Goal: Task Accomplishment & Management: Complete application form

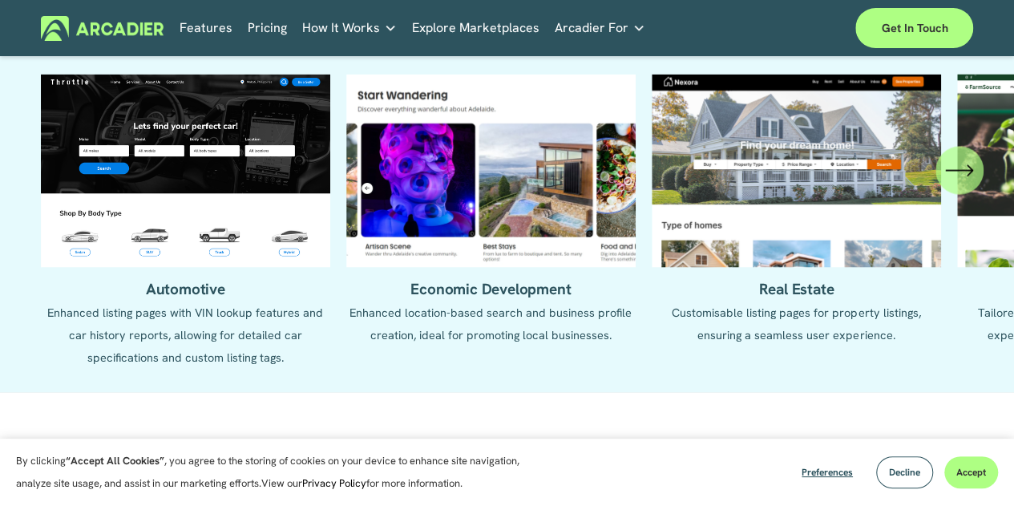
scroll to position [1443, 0]
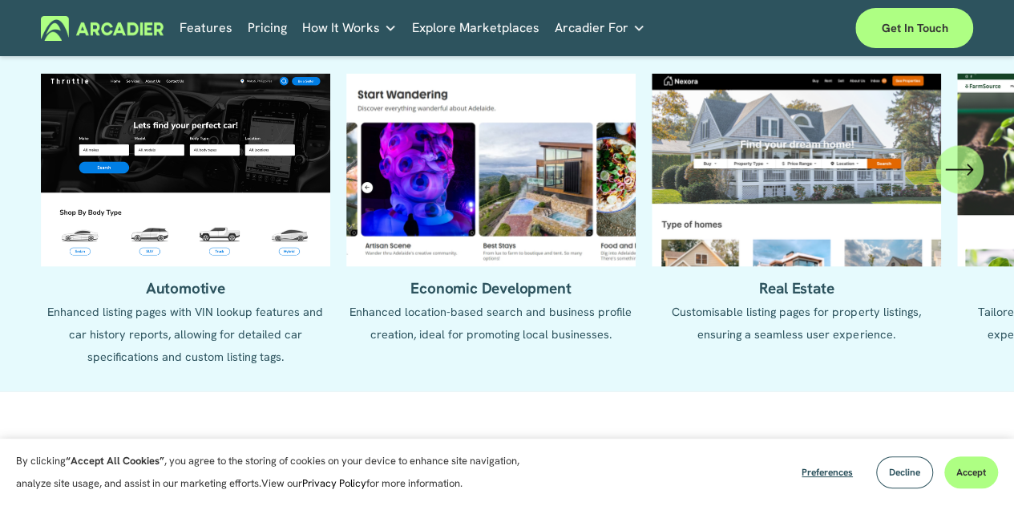
click at [964, 169] on icon "\a \a \a Next\a \a" at bounding box center [959, 169] width 26 height 0
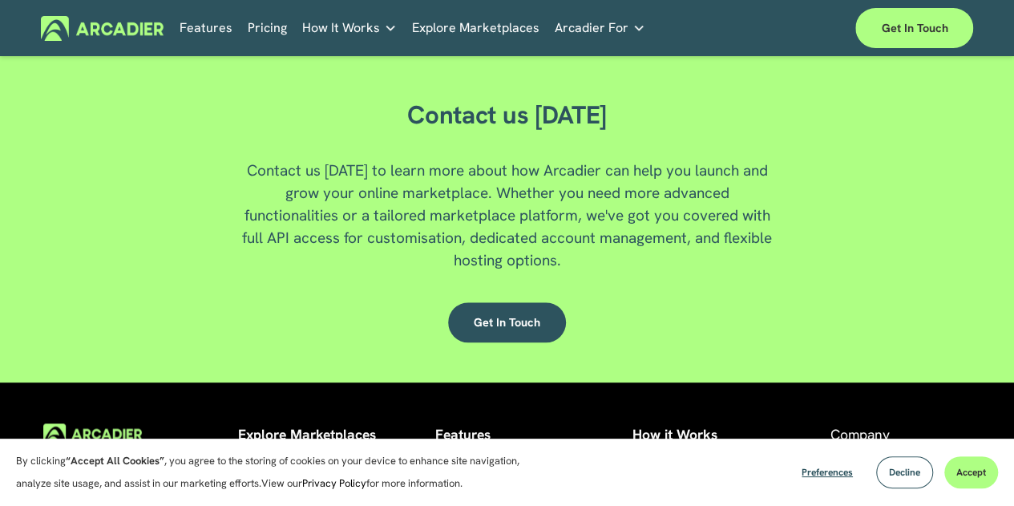
scroll to position [3607, 0]
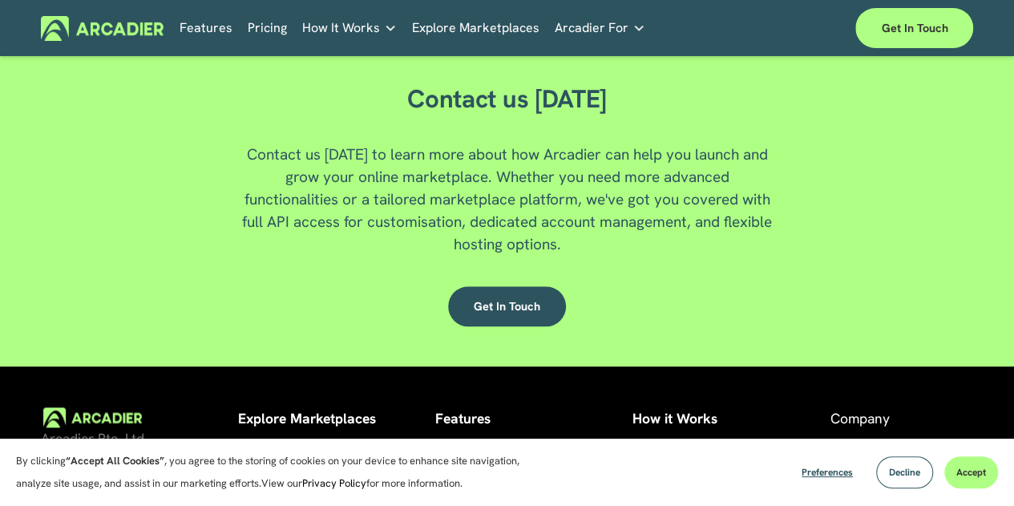
click at [626, 323] on div "Get in touch" at bounding box center [506, 306] width 451 height 40
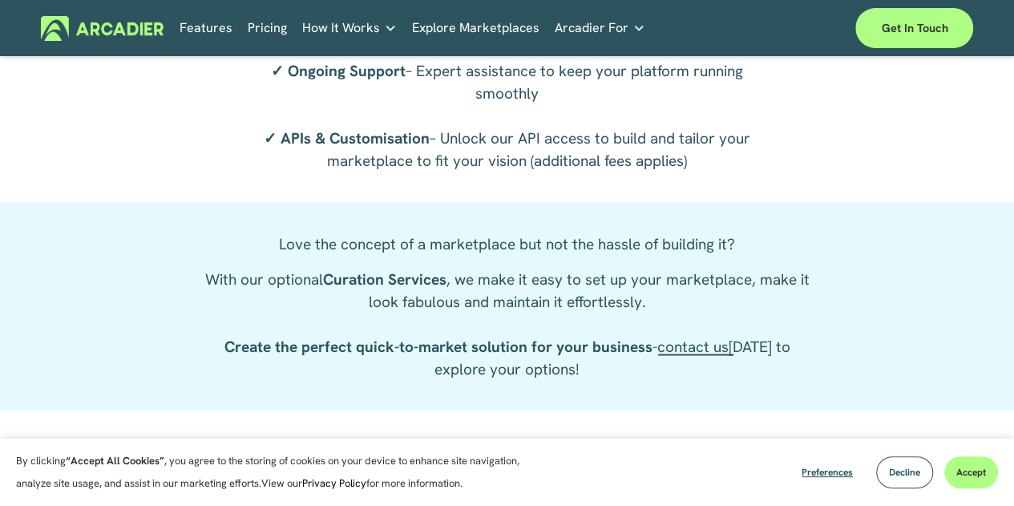
scroll to position [2529, 0]
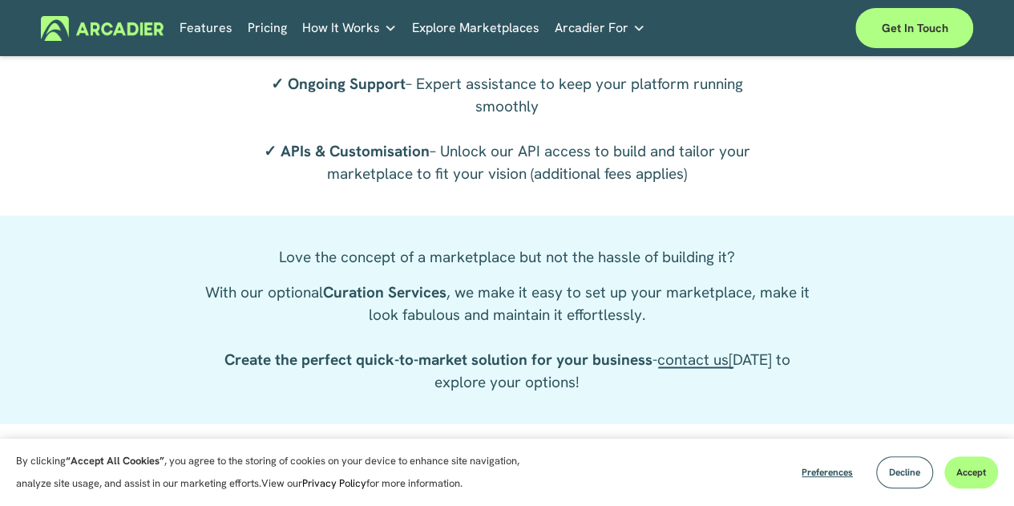
click at [273, 21] on link "Pricing" at bounding box center [267, 28] width 39 height 25
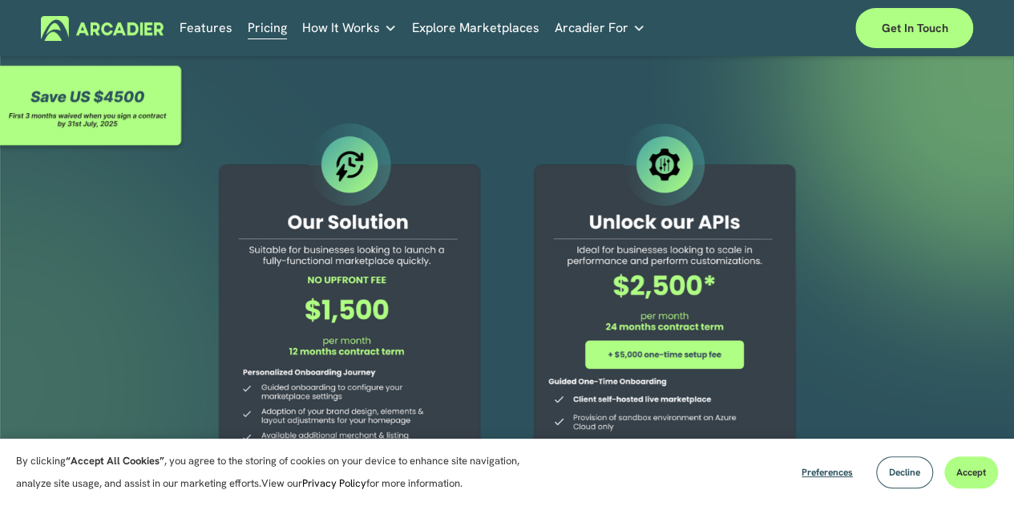
click at [185, 259] on div at bounding box center [507, 399] width 1014 height 682
click at [0, 0] on p "Intuitive marketplaces tailored to your business needs." at bounding box center [0, 0] width 0 height 0
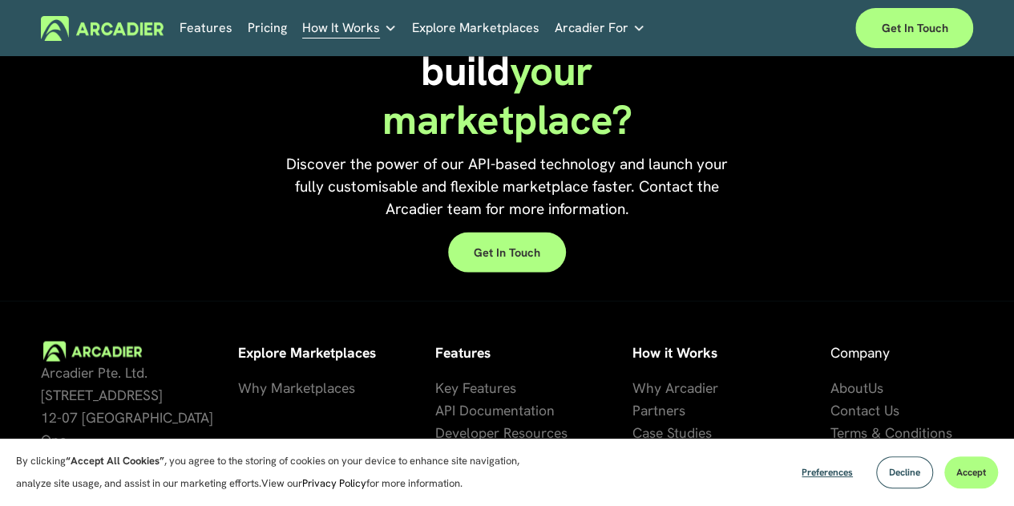
scroll to position [1483, 0]
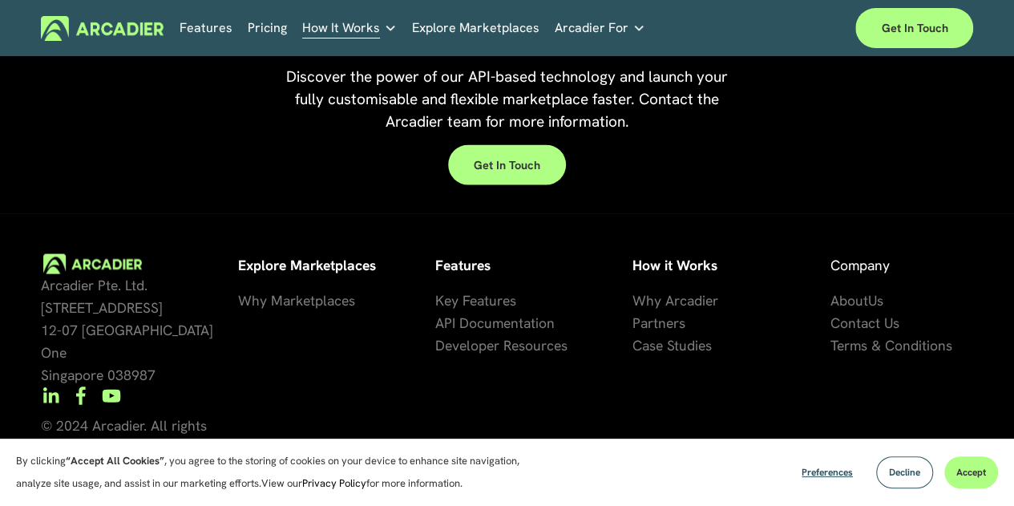
click at [218, 30] on link "Features" at bounding box center [206, 28] width 53 height 25
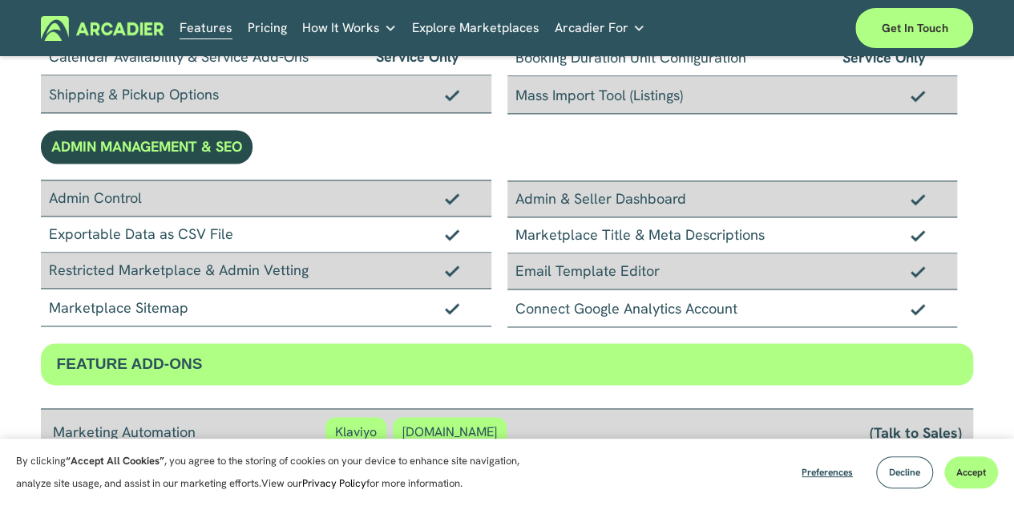
scroll to position [1050, 0]
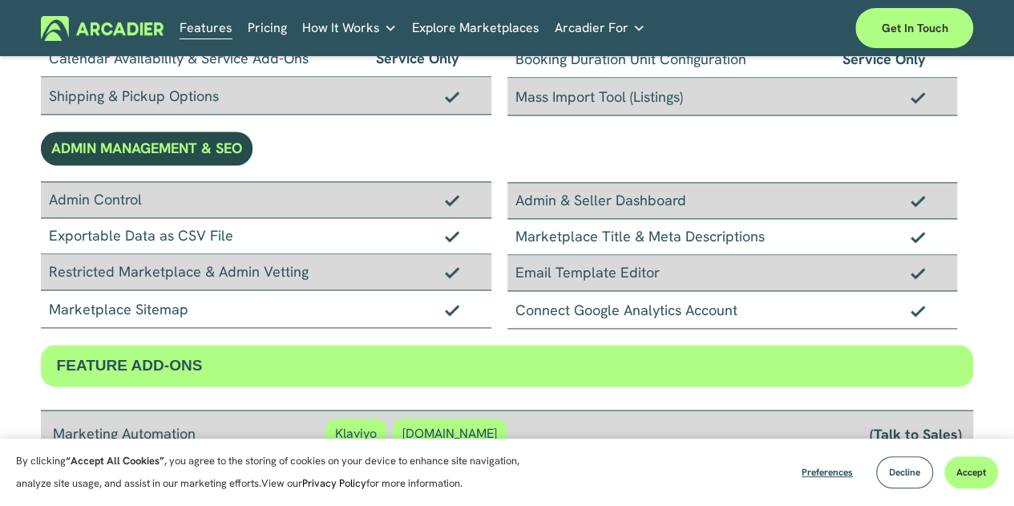
click at [487, 26] on link "Explore Marketplaces" at bounding box center [475, 28] width 127 height 25
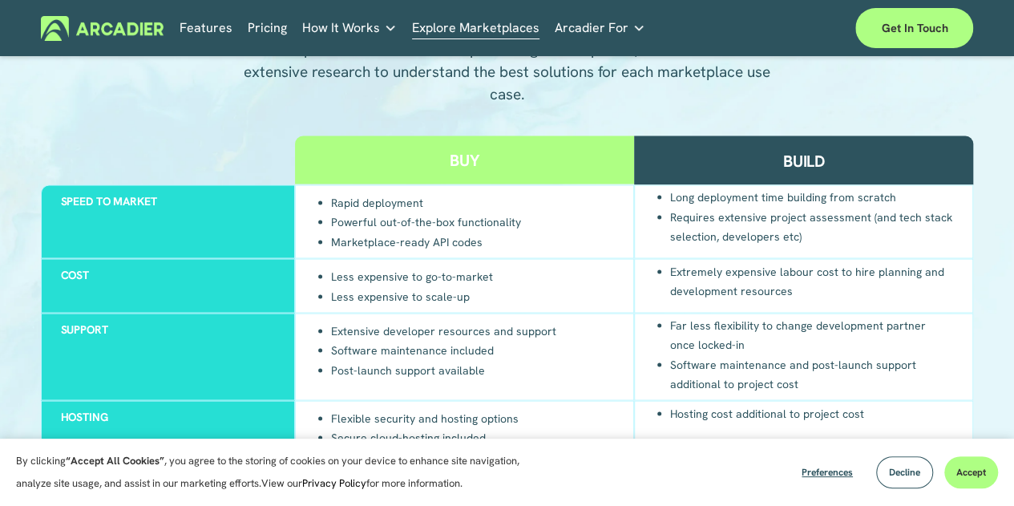
scroll to position [1376, 0]
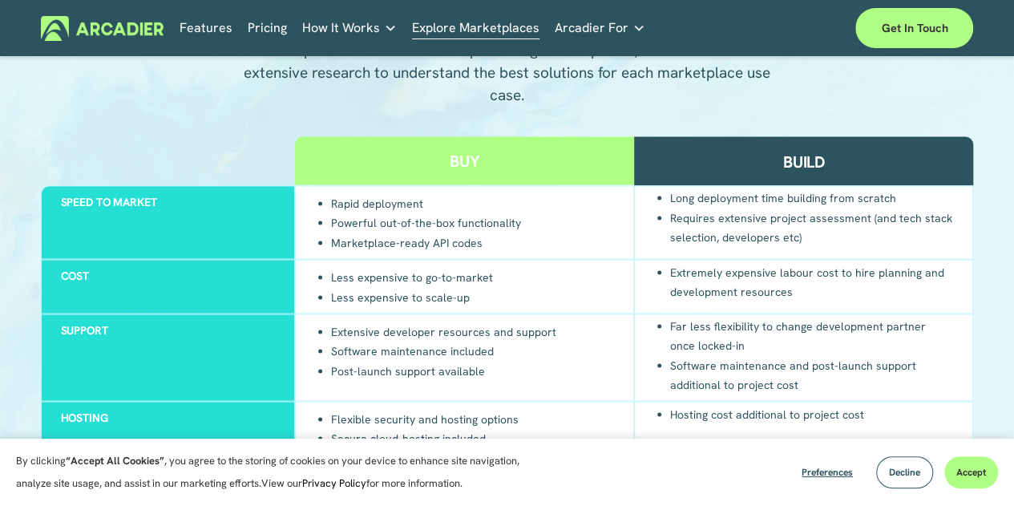
click at [699, 181] on div "Build" at bounding box center [803, 160] width 339 height 49
click at [690, 298] on li "Extremely expensive labour cost to hire planning and development resources" at bounding box center [811, 280] width 283 height 39
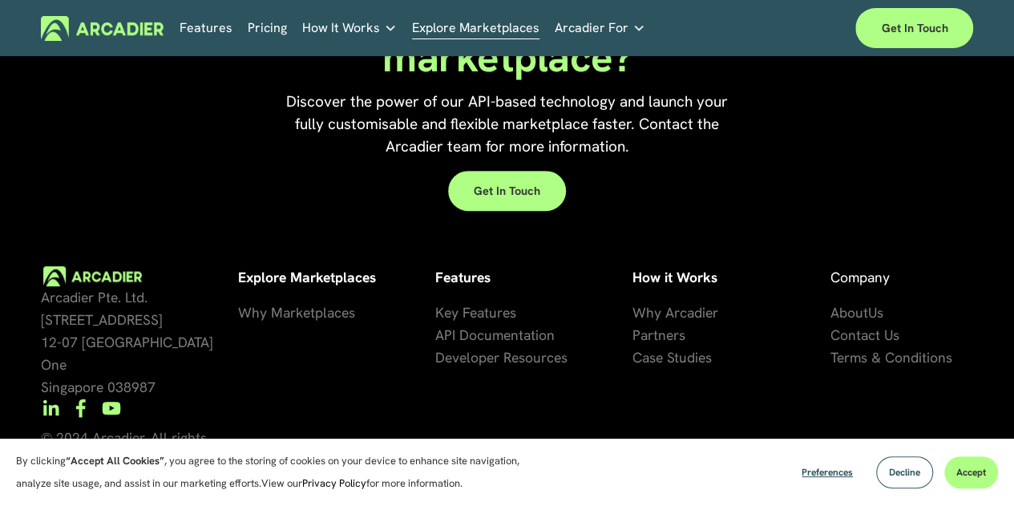
scroll to position [3296, 0]
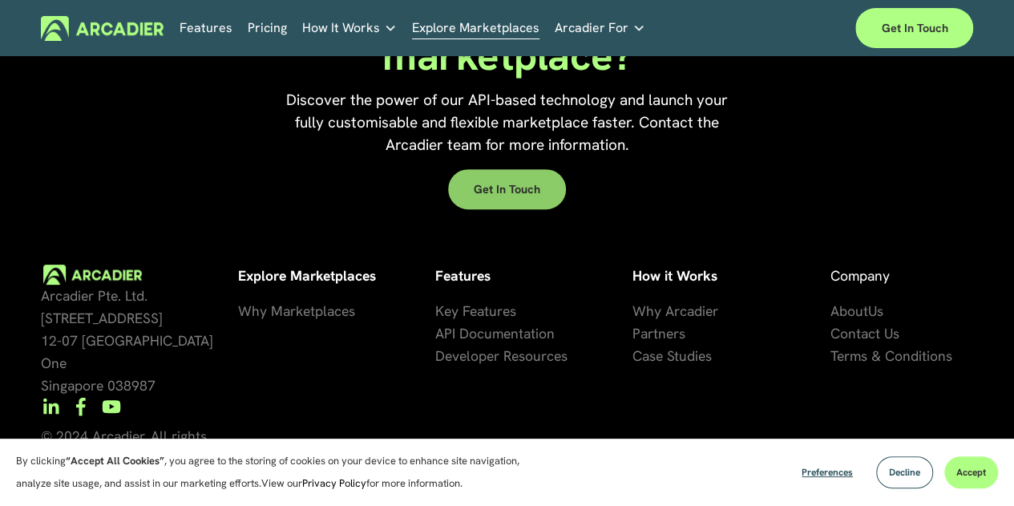
click at [517, 209] on link "Get in touch" at bounding box center [507, 189] width 118 height 40
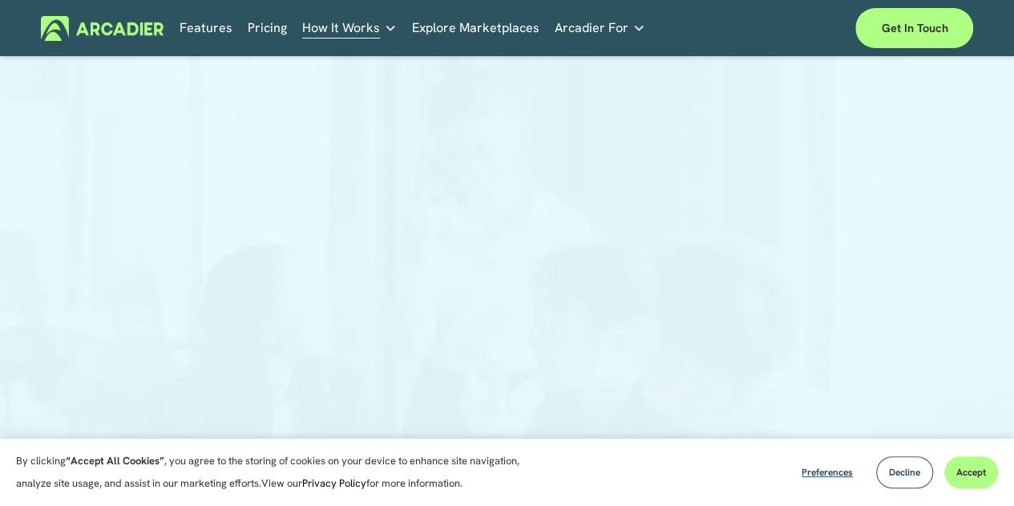
click at [263, 25] on link "Pricing" at bounding box center [267, 28] width 39 height 25
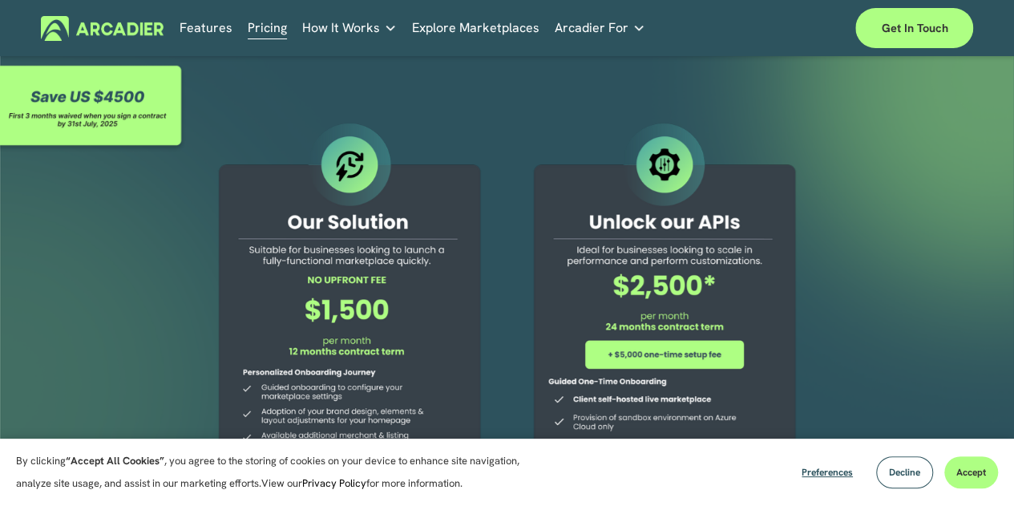
click at [379, 83] on div at bounding box center [507, 399] width 1014 height 682
click at [191, 25] on link "Features" at bounding box center [206, 28] width 53 height 25
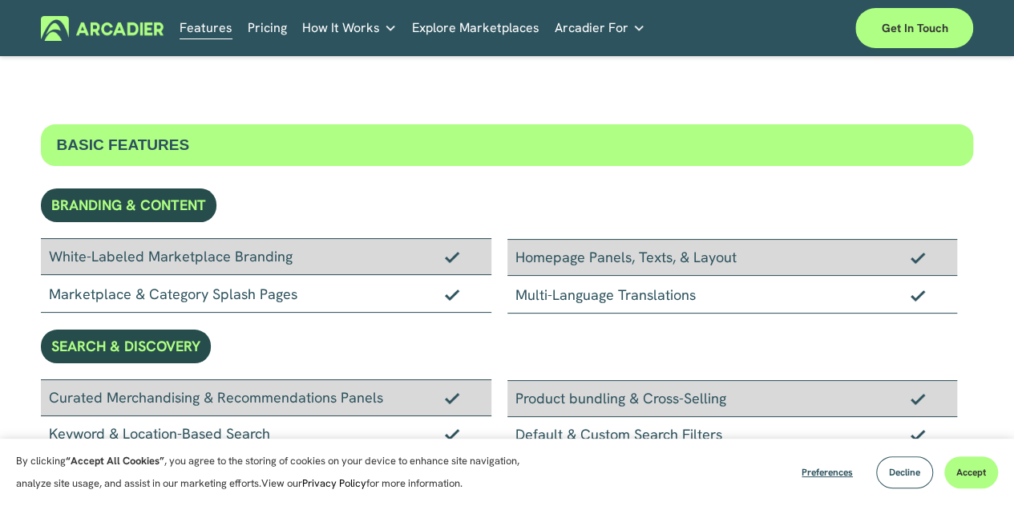
click at [0, 0] on link "Retail Marketplaces Whatever you are offering to your customer, we bring it all…" at bounding box center [0, 0] width 0 height 0
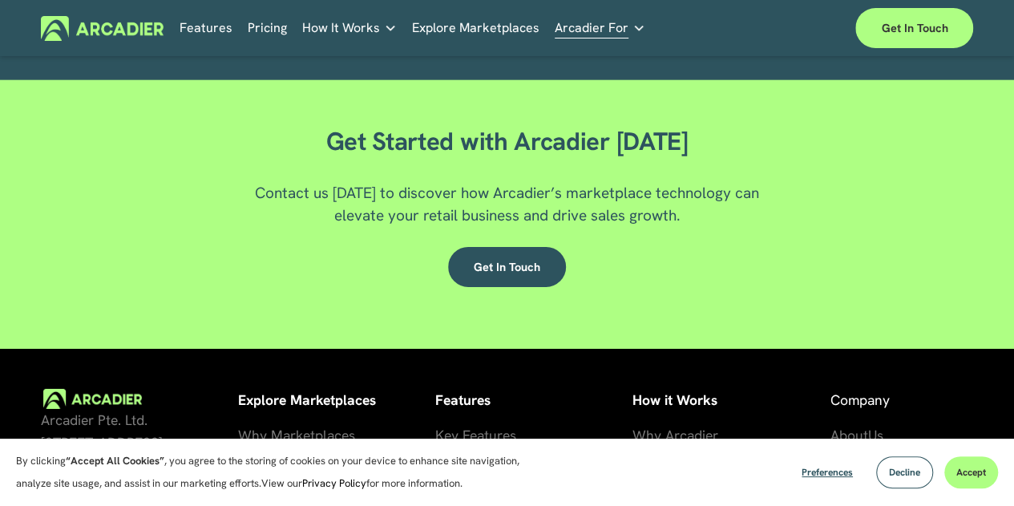
scroll to position [2574, 0]
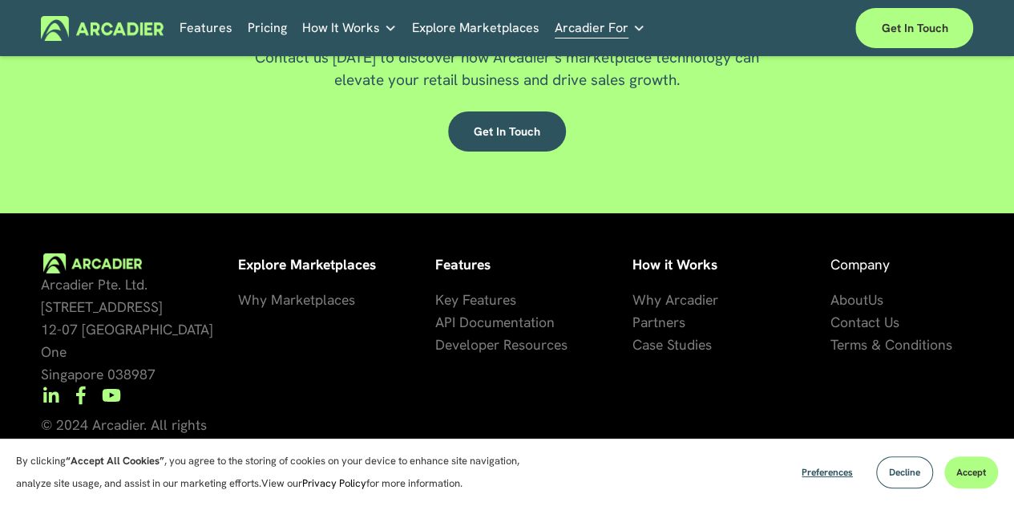
click at [257, 199] on div "Get Started with Arcadier Today Contact us today to discover how Arcadier’s mar…" at bounding box center [507, 79] width 1014 height 269
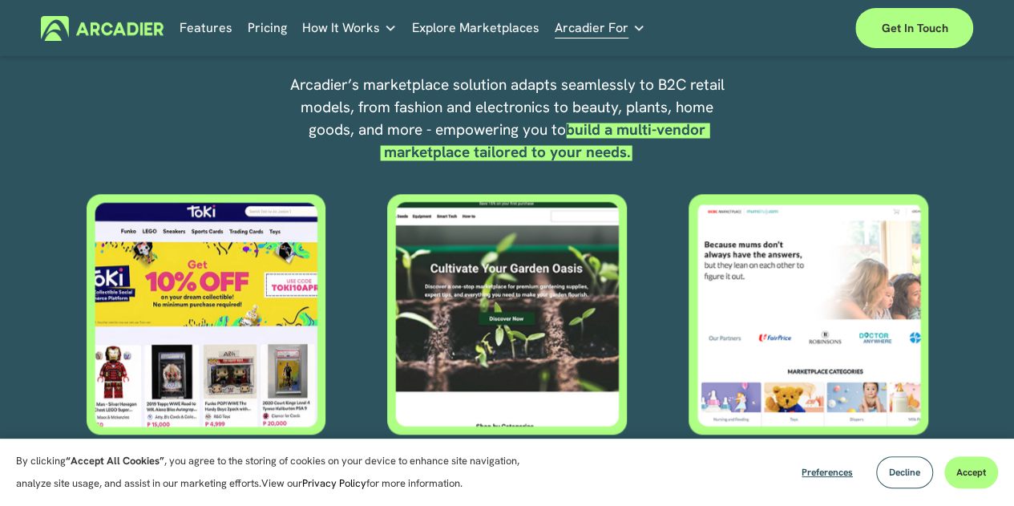
scroll to position [0, 0]
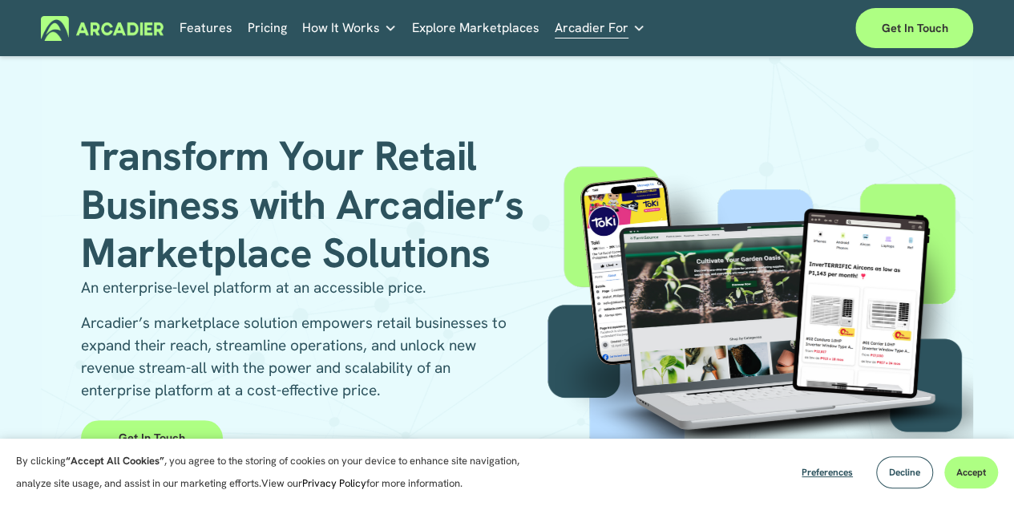
click at [0, 0] on h5 "About Us" at bounding box center [0, 0] width 0 height 0
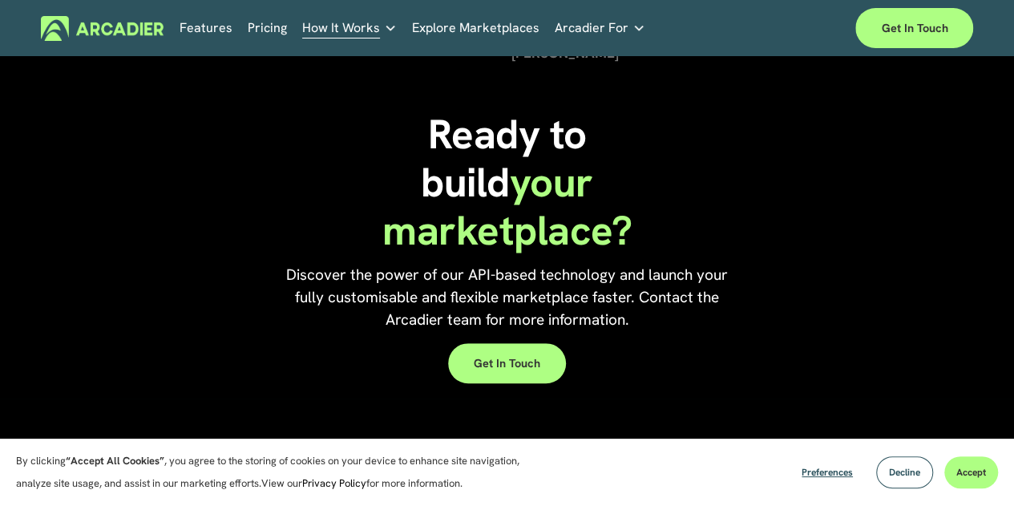
scroll to position [3461, 0]
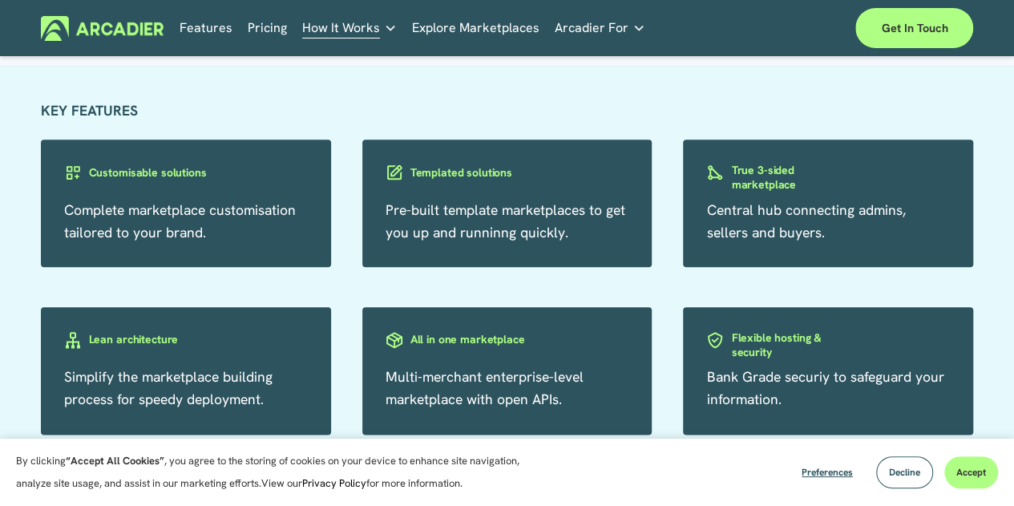
scroll to position [800, 0]
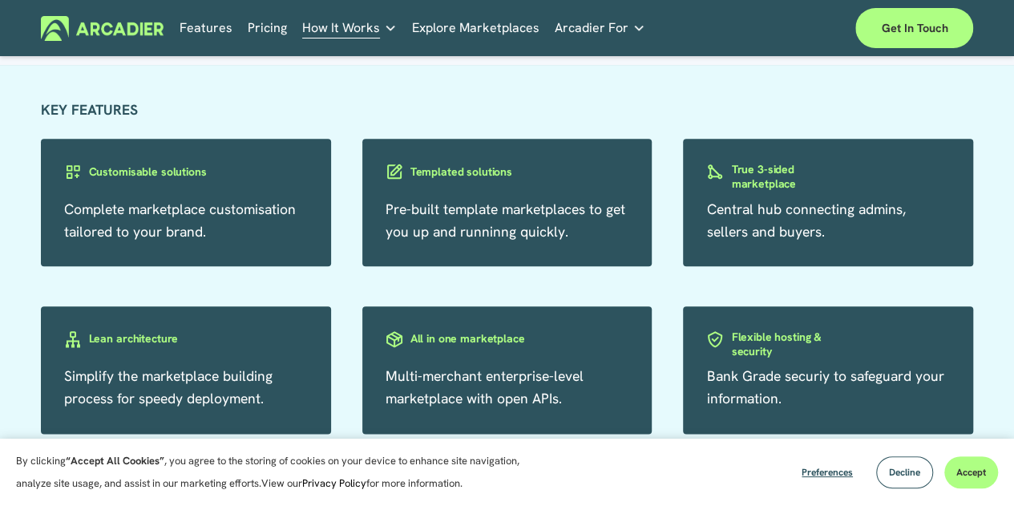
click at [472, 196] on div "Templated solutions" at bounding box center [447, 180] width 170 height 40
click at [472, 180] on div "Templated solutions" at bounding box center [459, 170] width 148 height 20
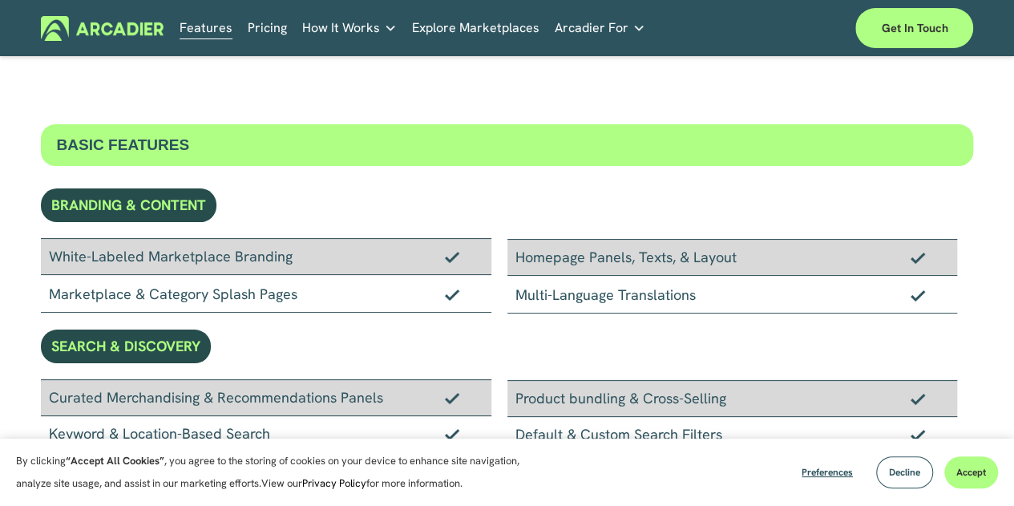
drag, startPoint x: 415, startPoint y: 264, endPoint x: 343, endPoint y: 240, distance: 75.3
click at [343, 240] on div "White-Labeled Marketplace Branding" at bounding box center [266, 256] width 451 height 37
click at [430, 164] on div "BASIC FEATURES" at bounding box center [507, 145] width 933 height 42
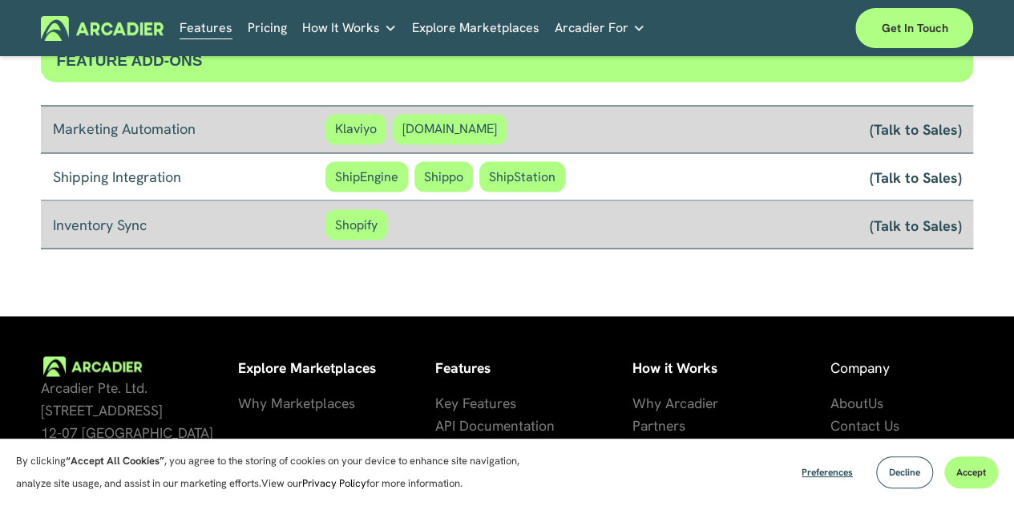
scroll to position [1443, 0]
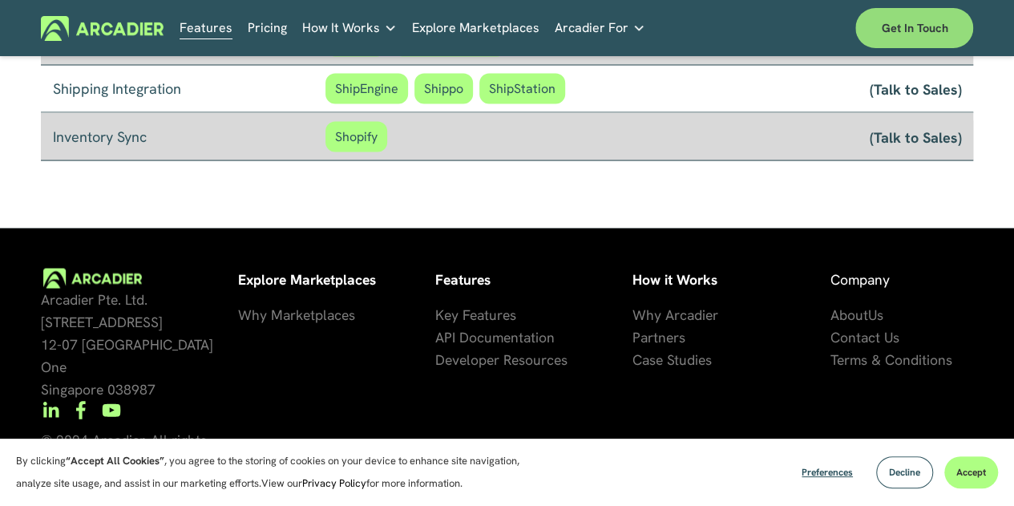
click at [877, 30] on link "Get in touch" at bounding box center [915, 28] width 118 height 40
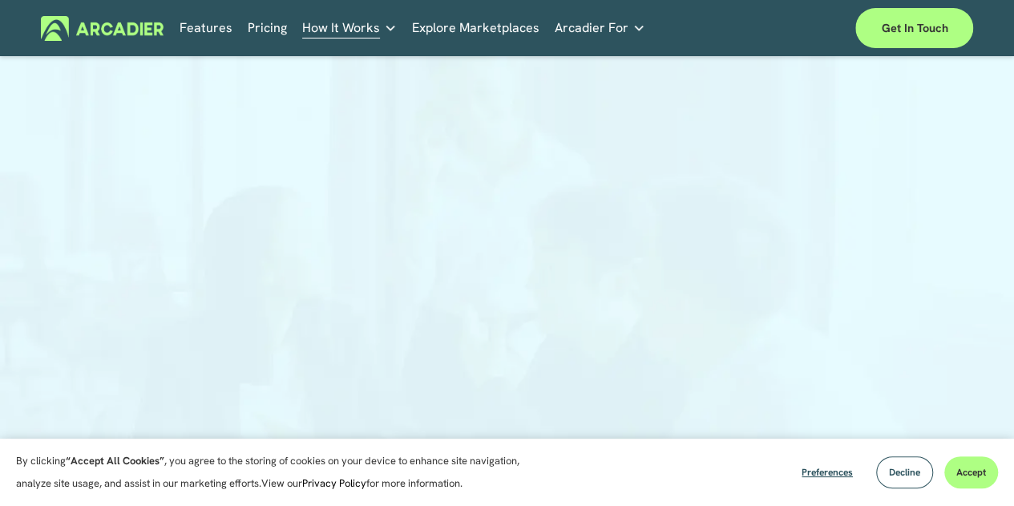
scroll to position [57, 0]
click at [183, 211] on div at bounding box center [507, 285] width 1014 height 541
click at [912, 302] on div at bounding box center [507, 375] width 1014 height 607
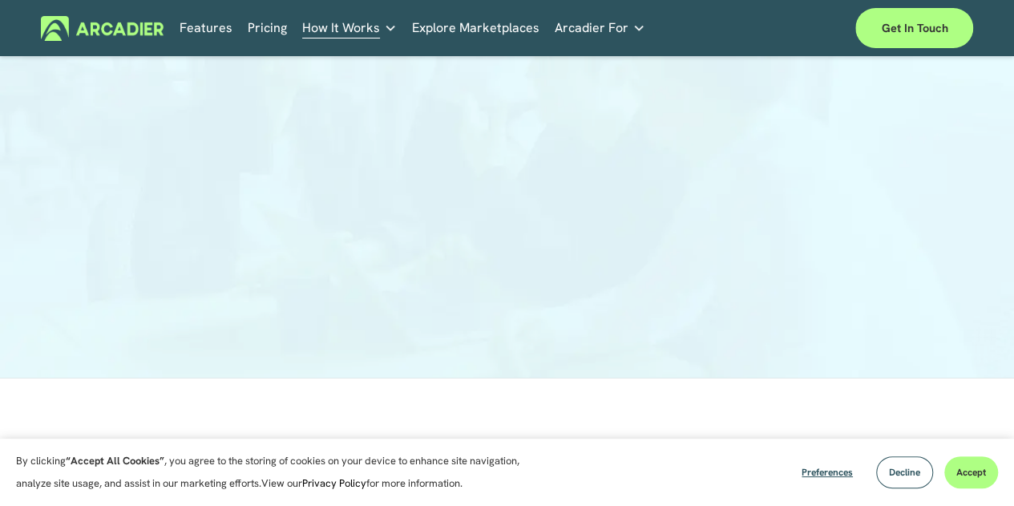
scroll to position [308, 0]
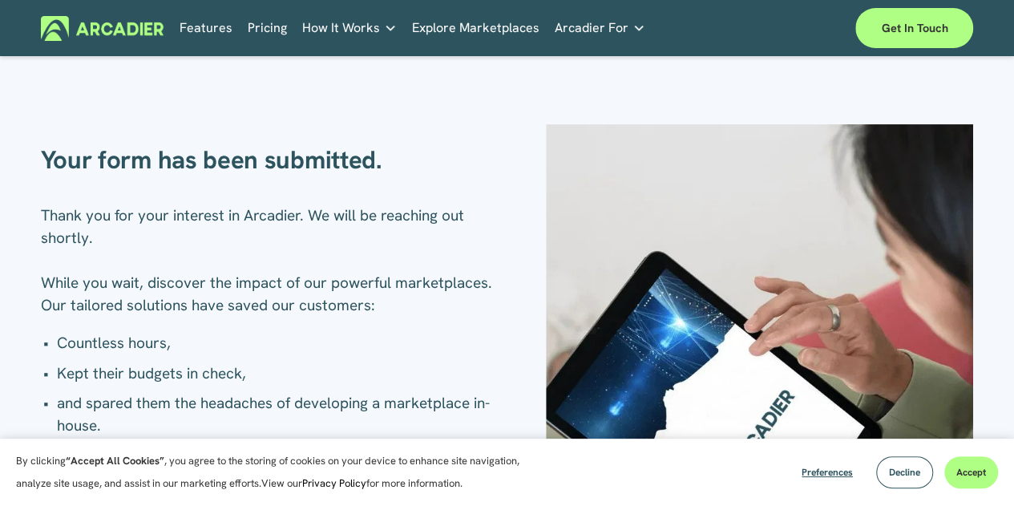
click at [354, 290] on p "Thank you for your interest in Arcadier. We will be reaching out shortly. While…" at bounding box center [274, 260] width 467 height 112
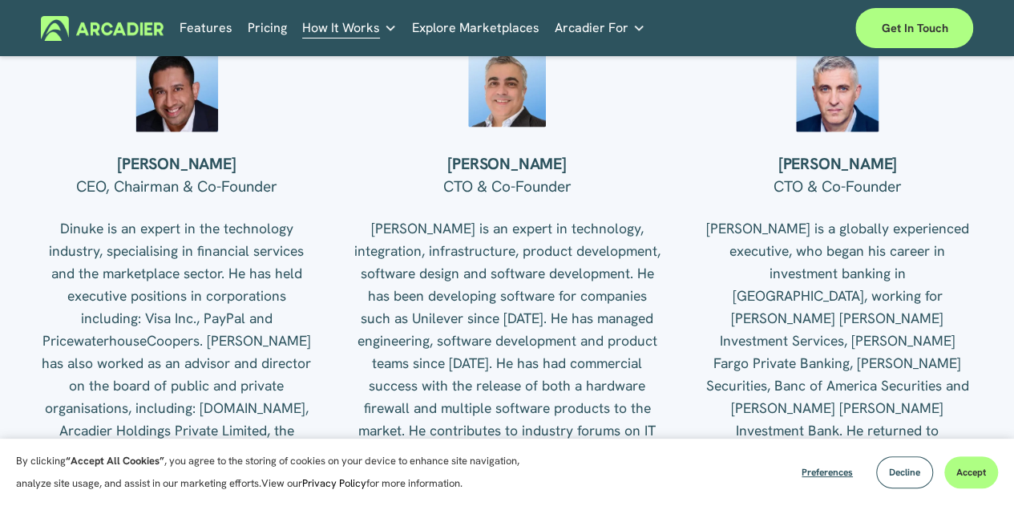
scroll to position [1728, 0]
